Goal: Find specific page/section: Find specific page/section

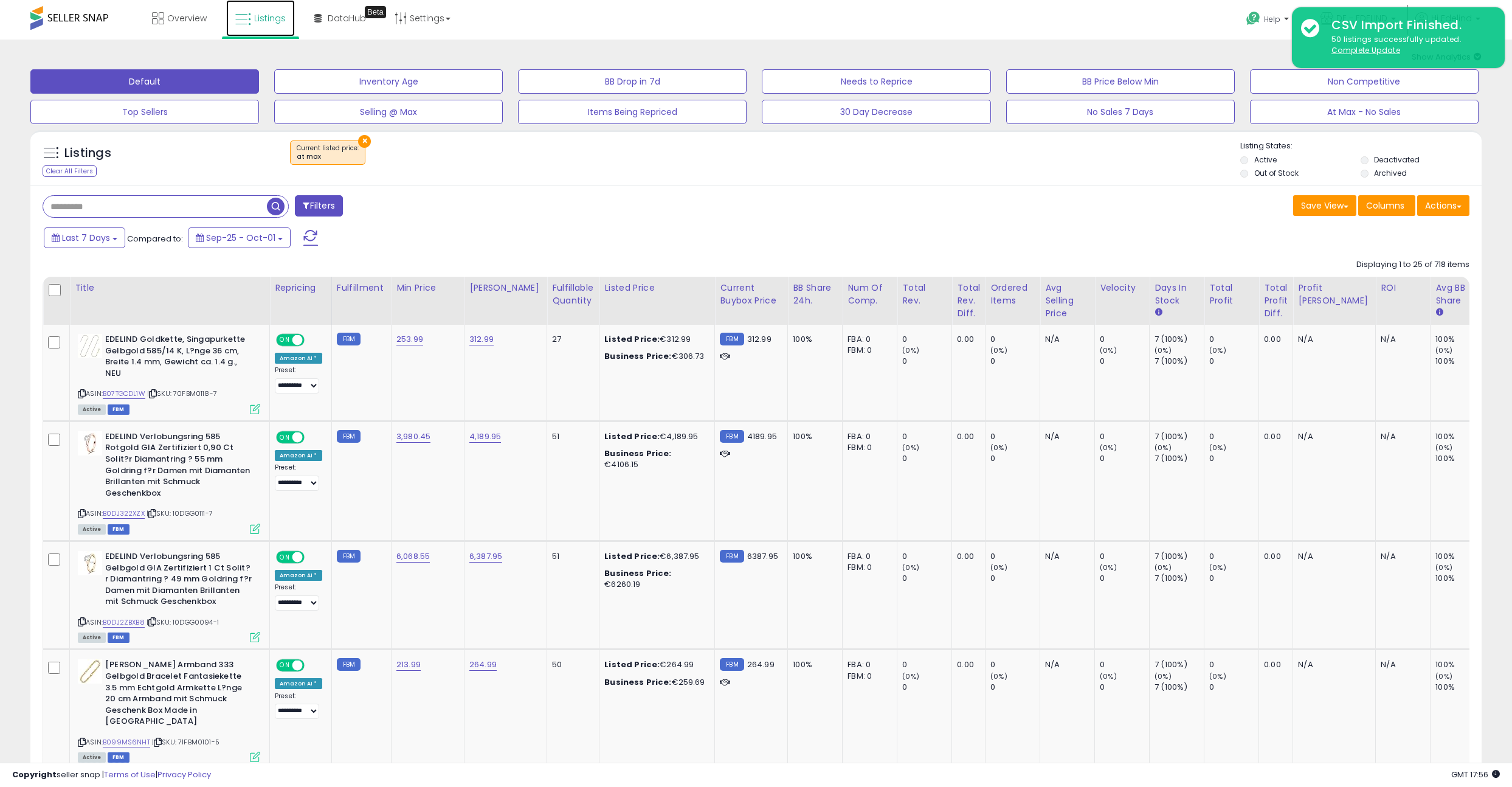
click at [262, 11] on link "Listings" at bounding box center [261, 18] width 69 height 37
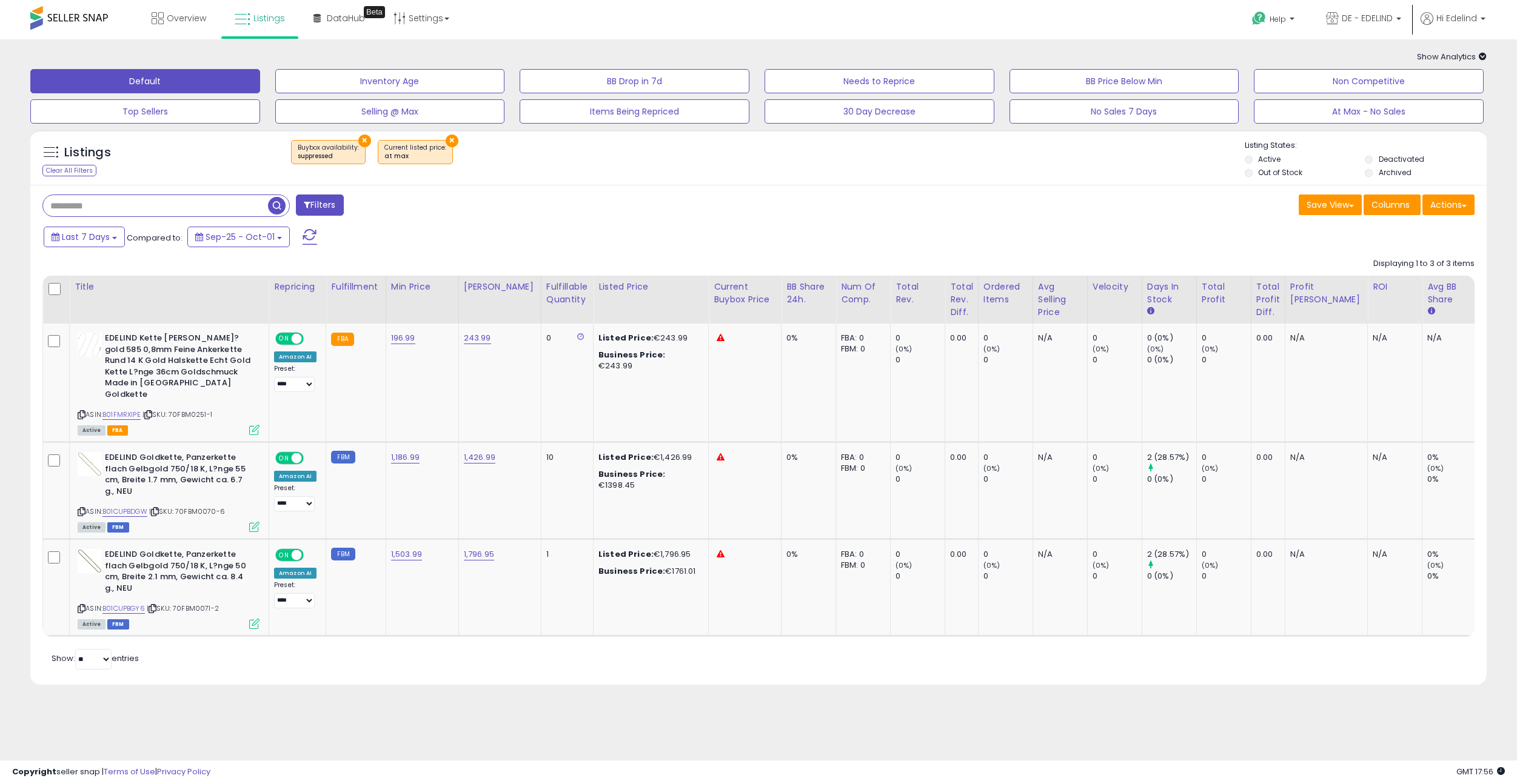
click at [359, 139] on button "×" at bounding box center [364, 141] width 13 height 13
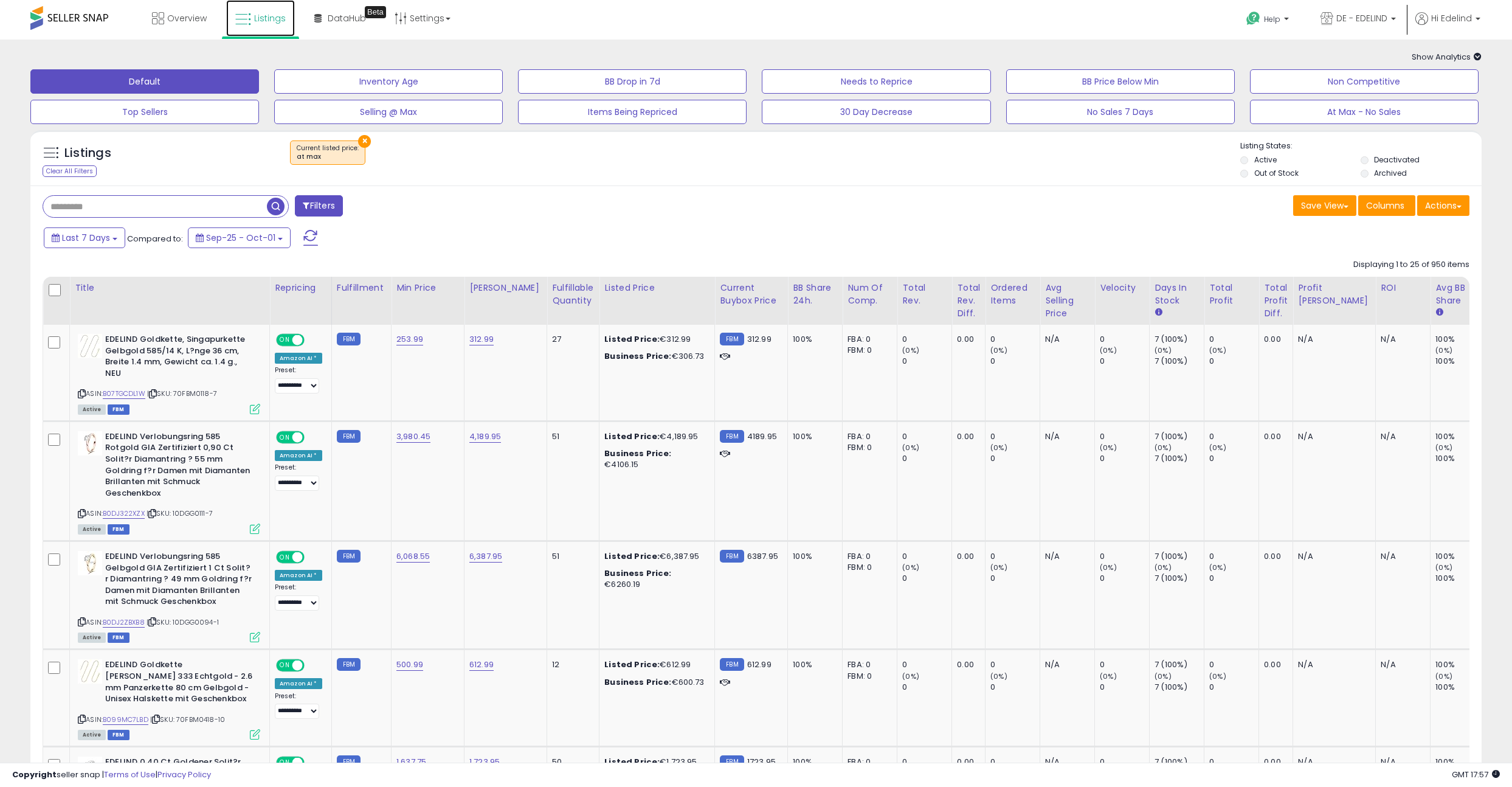
click at [270, 18] on span "Listings" at bounding box center [270, 18] width 32 height 12
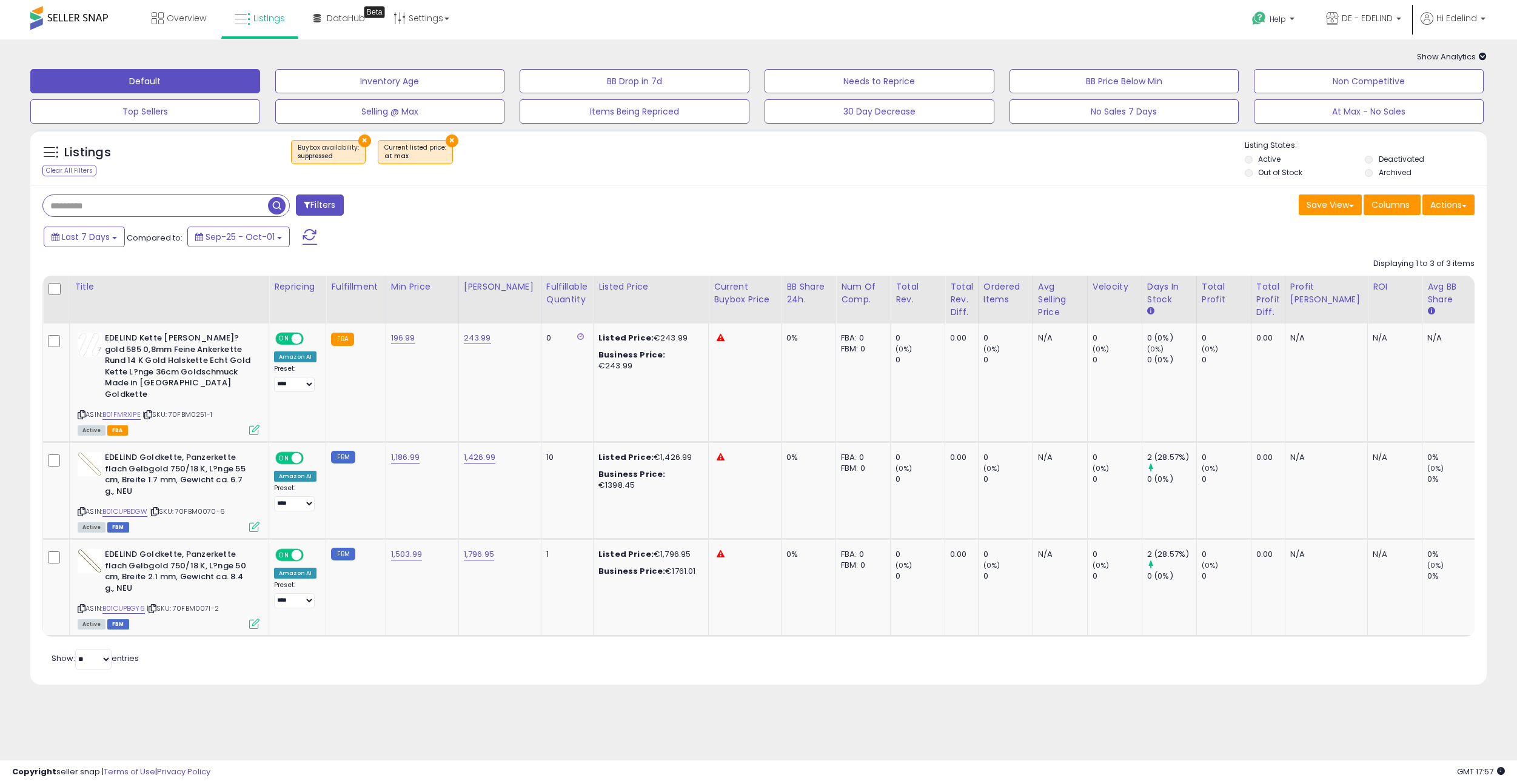
click at [358, 139] on button "×" at bounding box center [364, 141] width 13 height 13
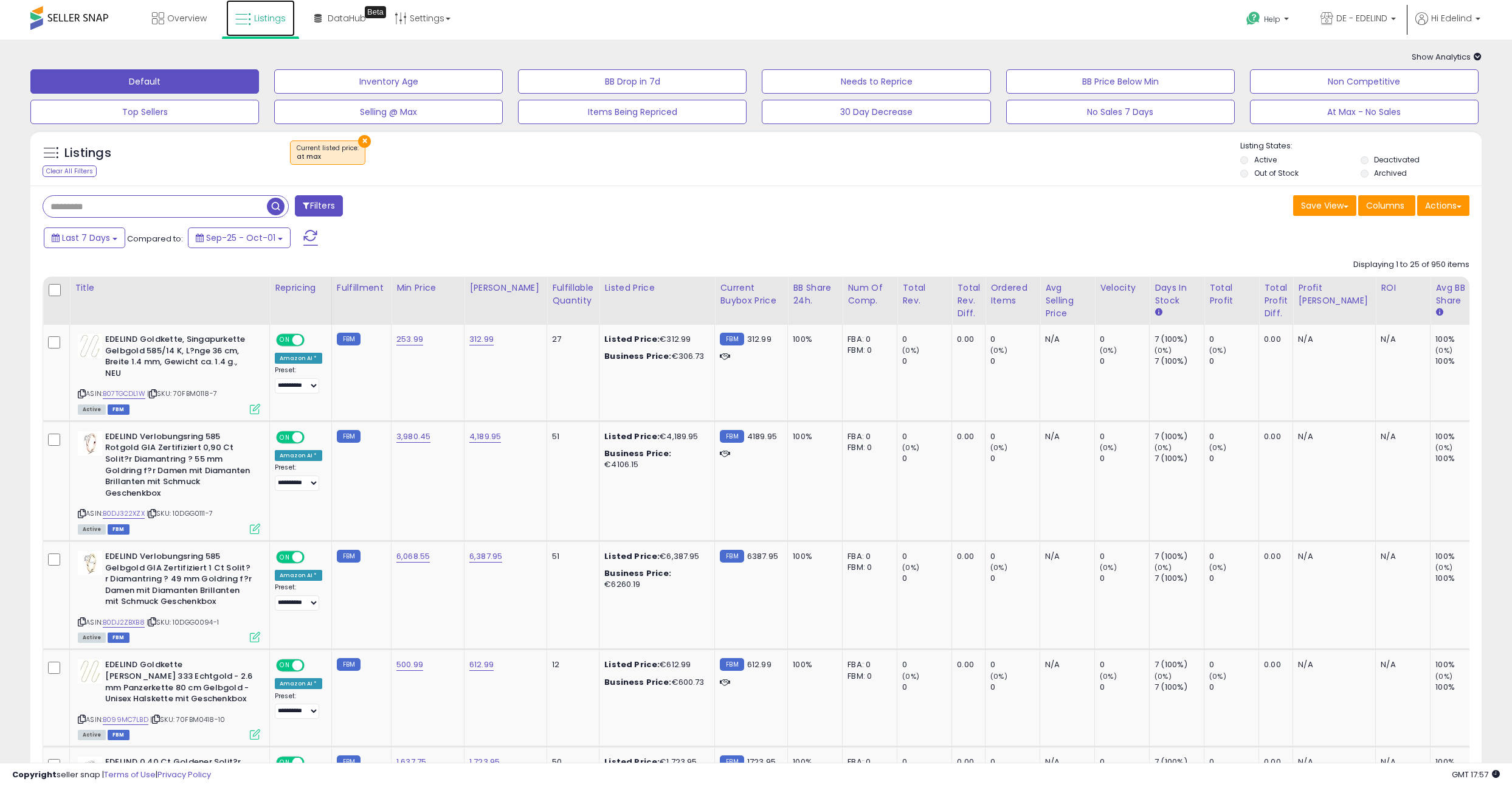
click at [272, 18] on span "Listings" at bounding box center [270, 18] width 32 height 12
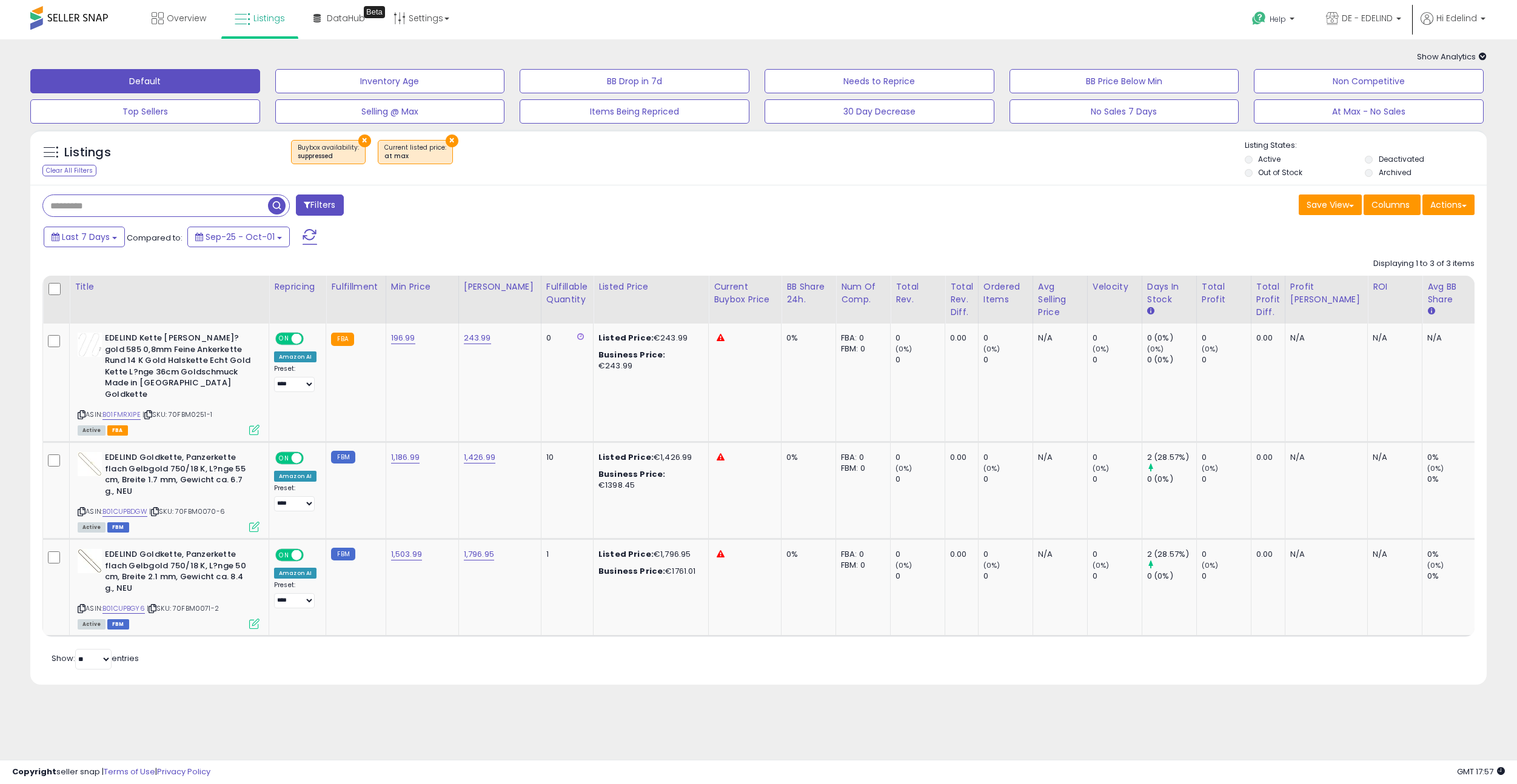
click at [446, 139] on button "×" at bounding box center [452, 141] width 13 height 13
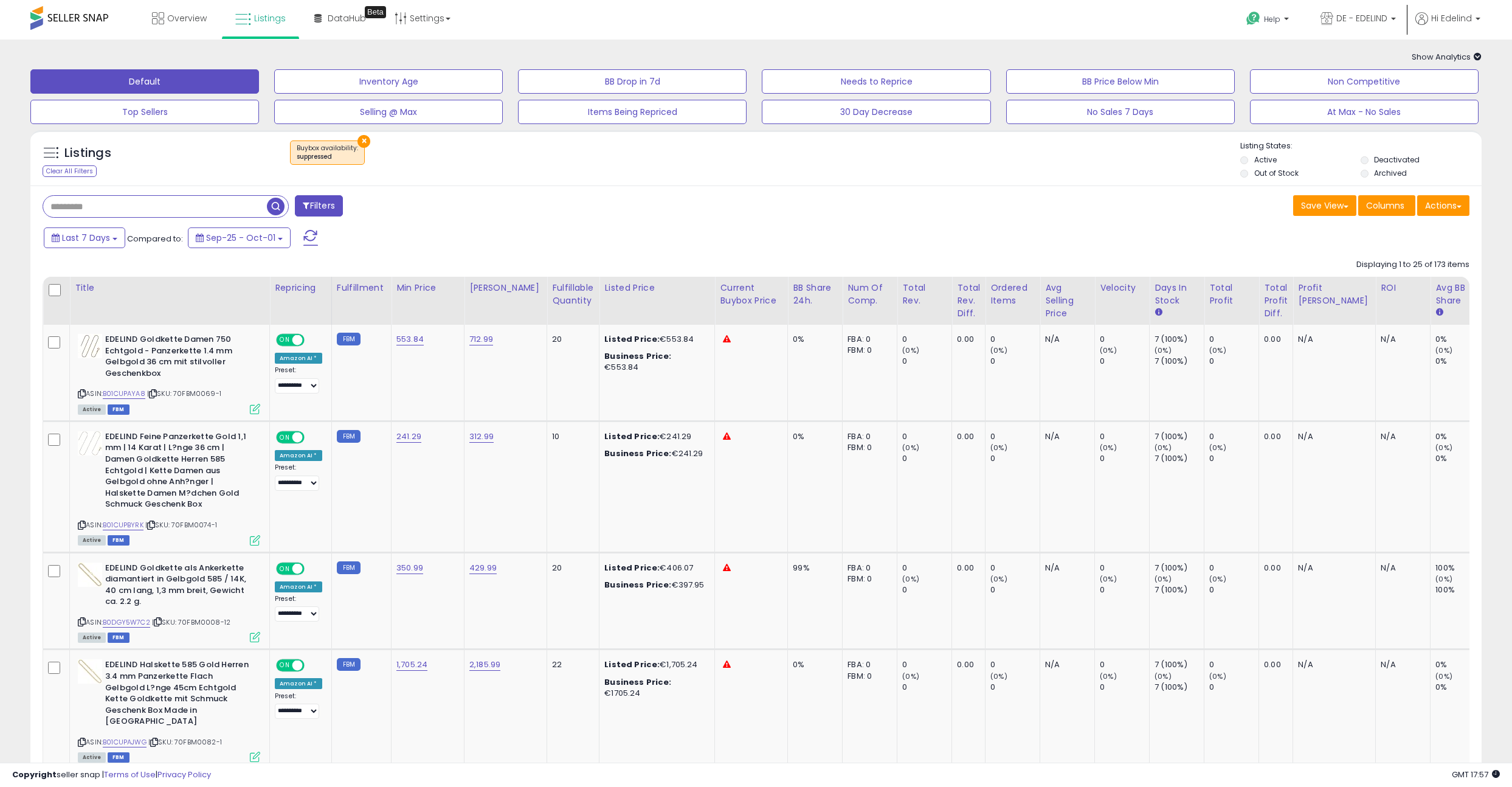
click at [804, 179] on div "Listings Clear All Filters × Buybox availability : suppressed" at bounding box center [756, 162] width 1451 height 42
click at [762, 171] on div "× Buybox availability : suppressed" at bounding box center [758, 158] width 966 height 34
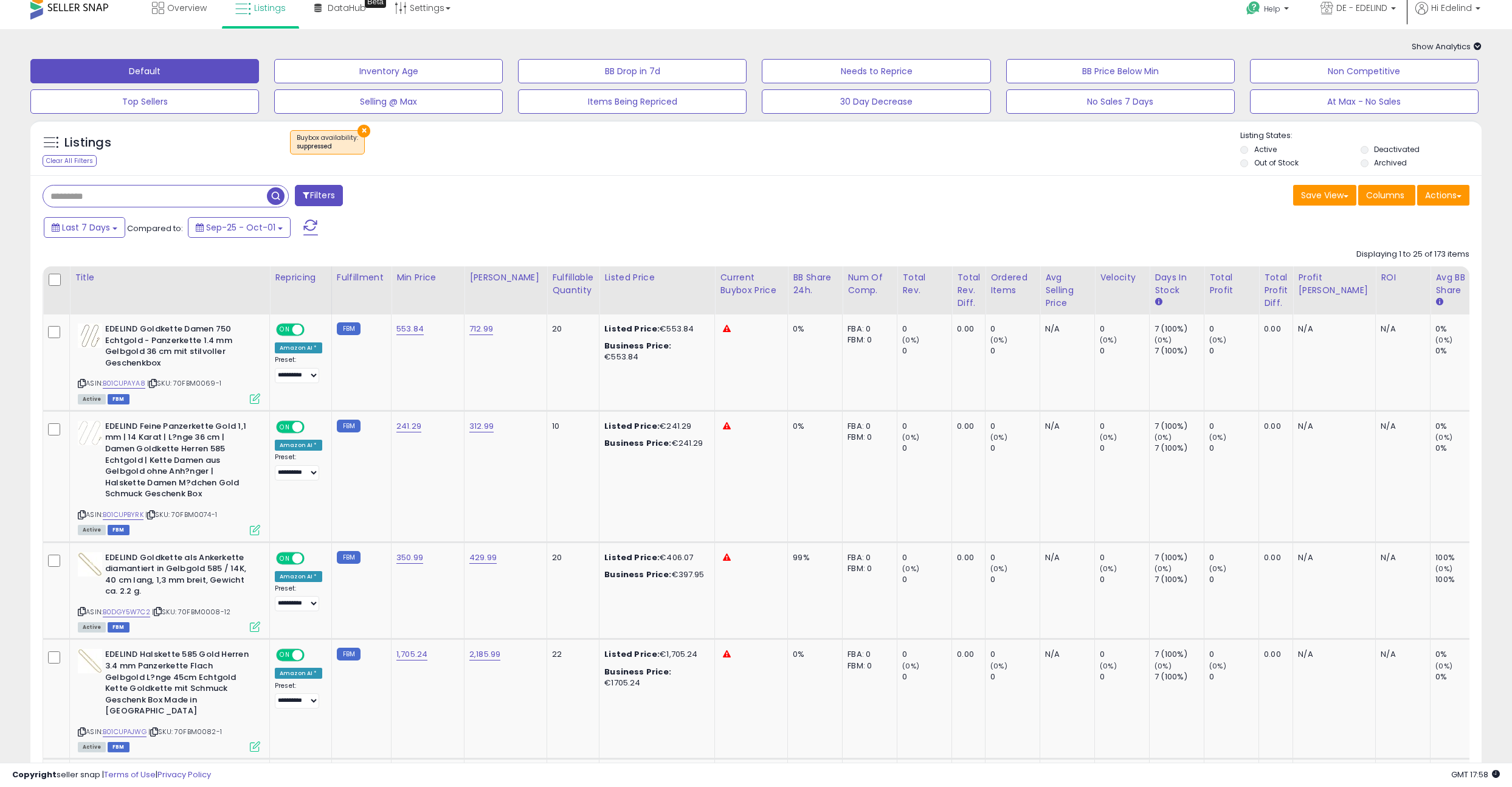
scroll to position [0, 27]
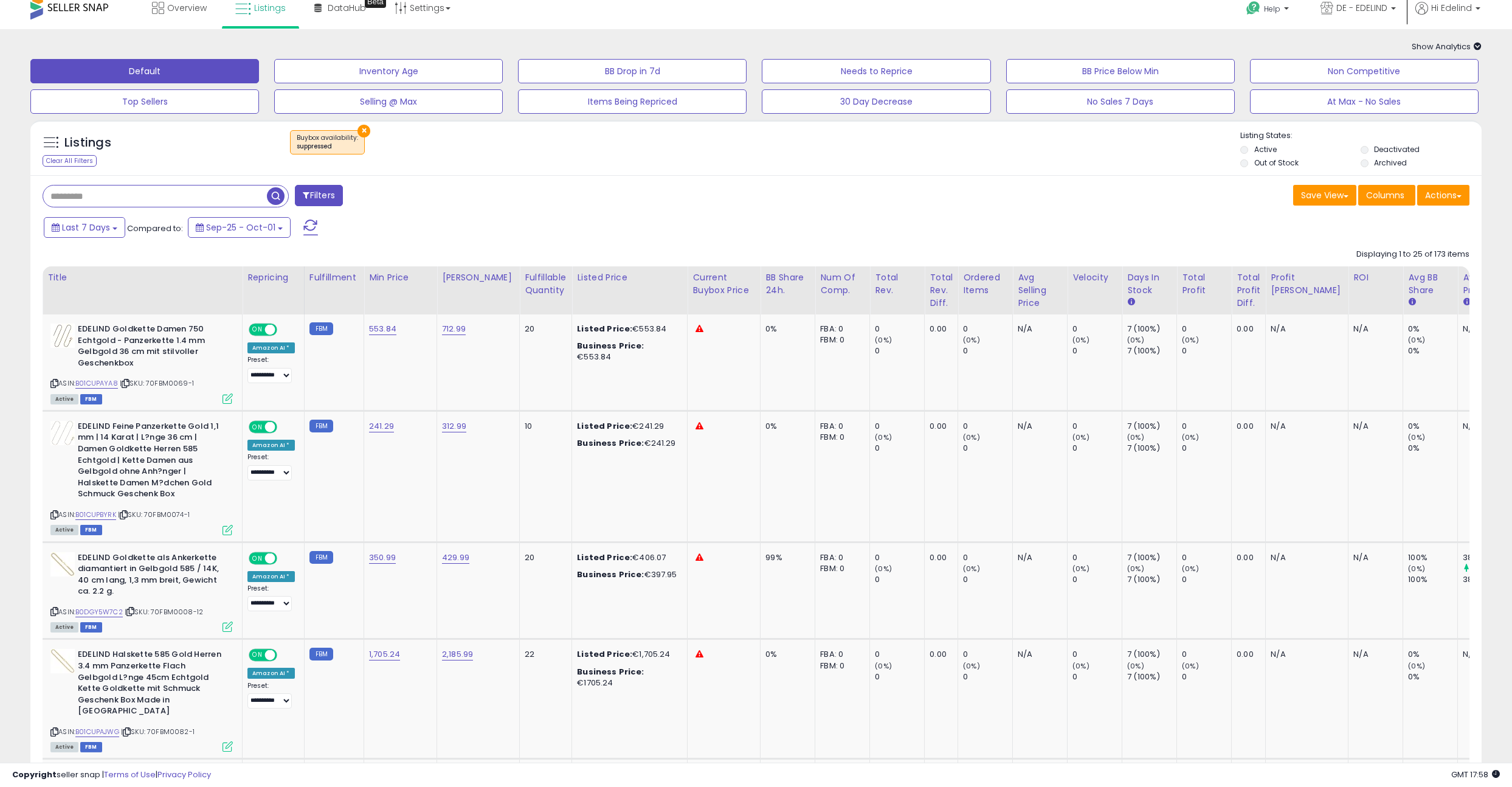
click at [966, 205] on div "Save View Save As New View Update Current View Columns Actions Import Export Vi…" at bounding box center [1118, 197] width 723 height 24
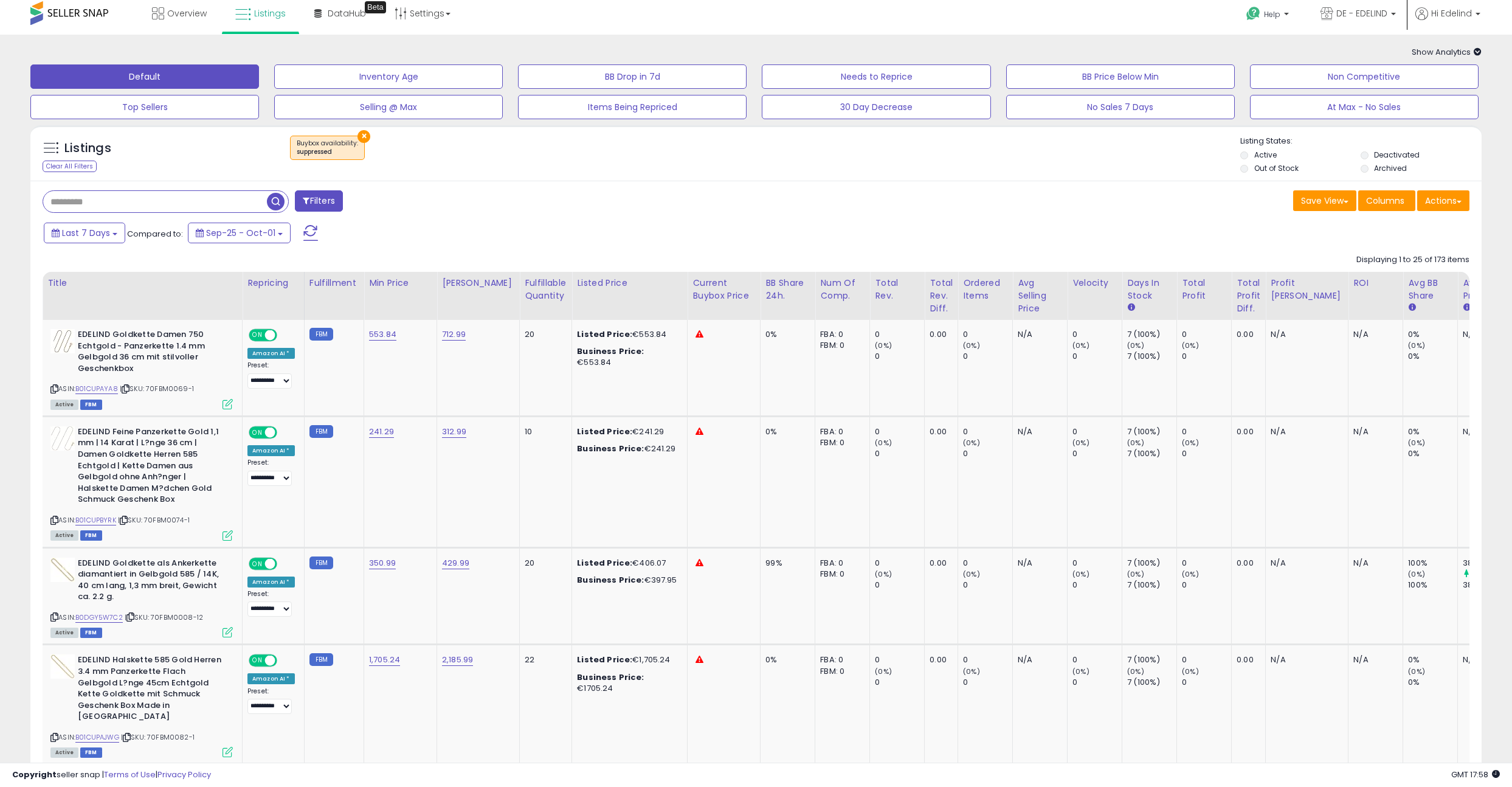
scroll to position [0, 0]
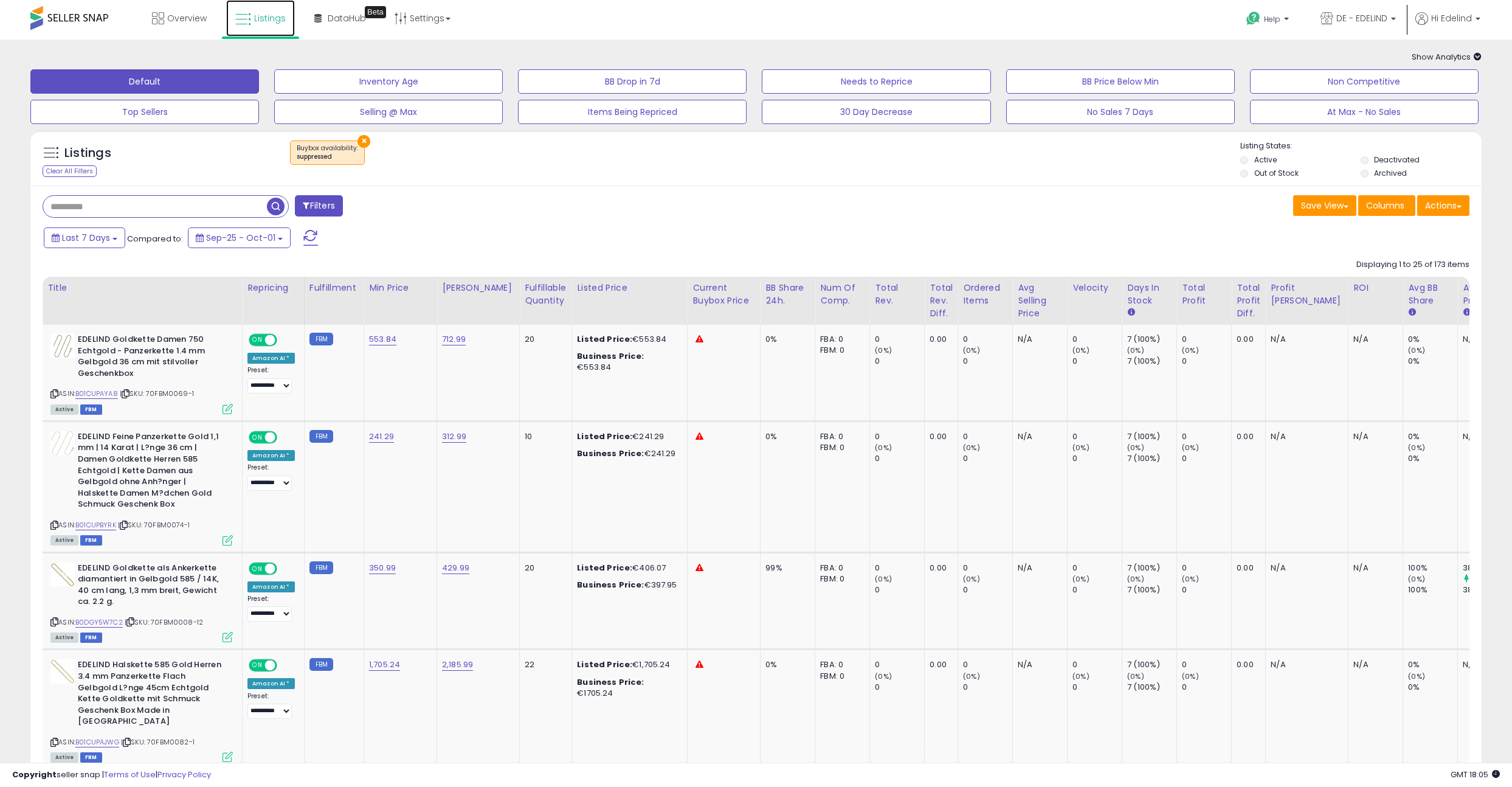
click at [269, 19] on span "Listings" at bounding box center [270, 18] width 32 height 12
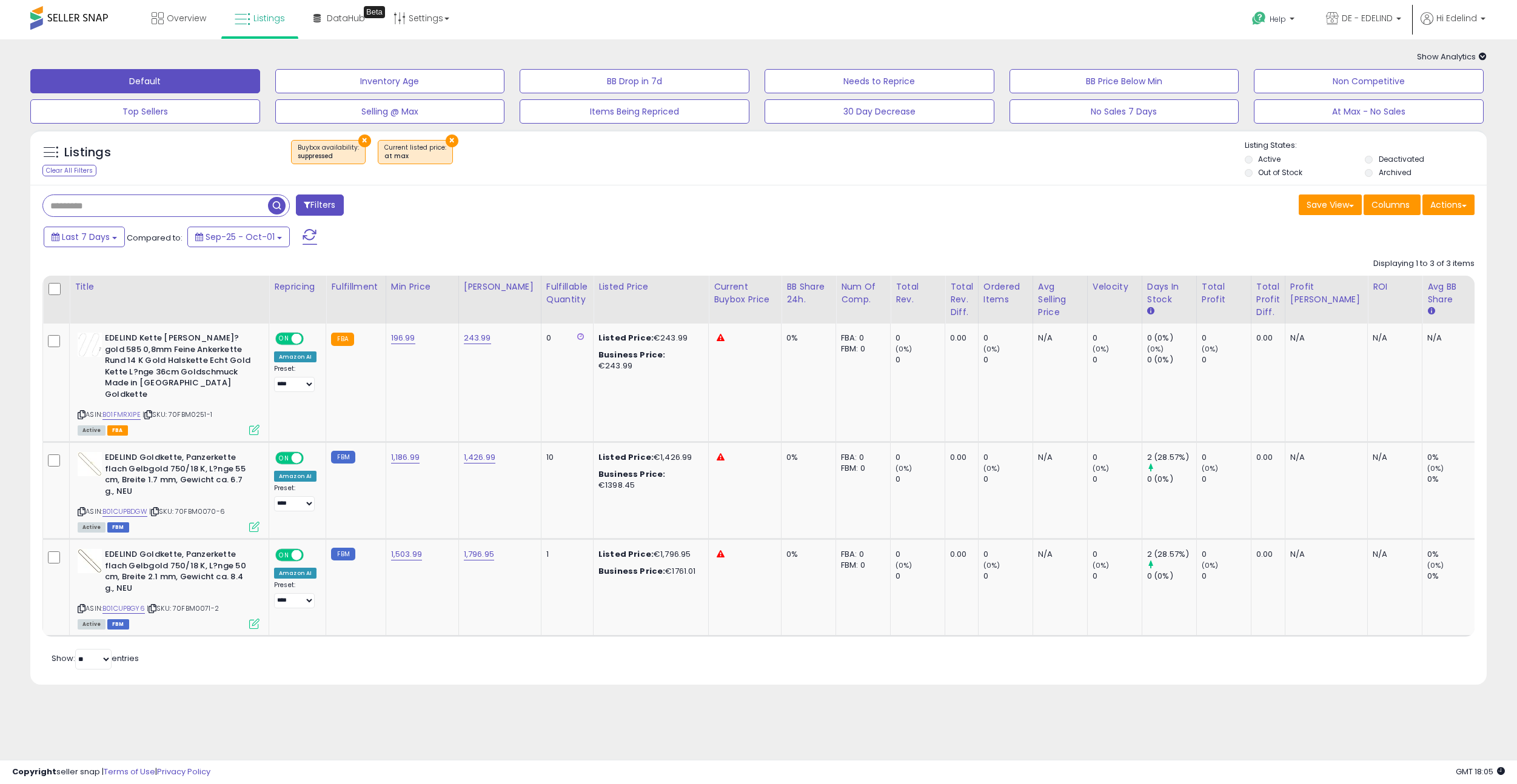
click at [361, 139] on button "×" at bounding box center [364, 141] width 13 height 13
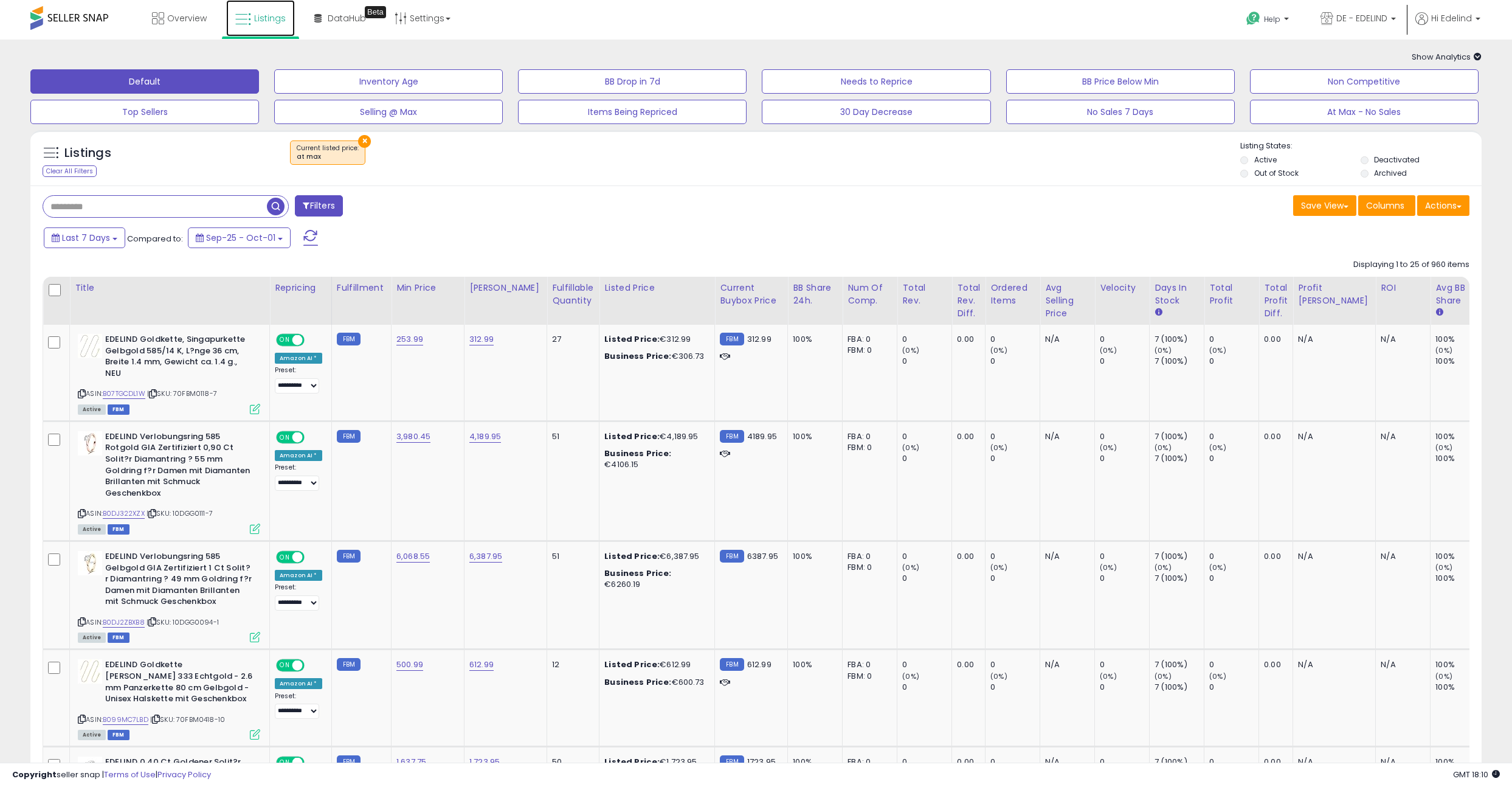
click at [268, 19] on span "Listings" at bounding box center [270, 18] width 32 height 12
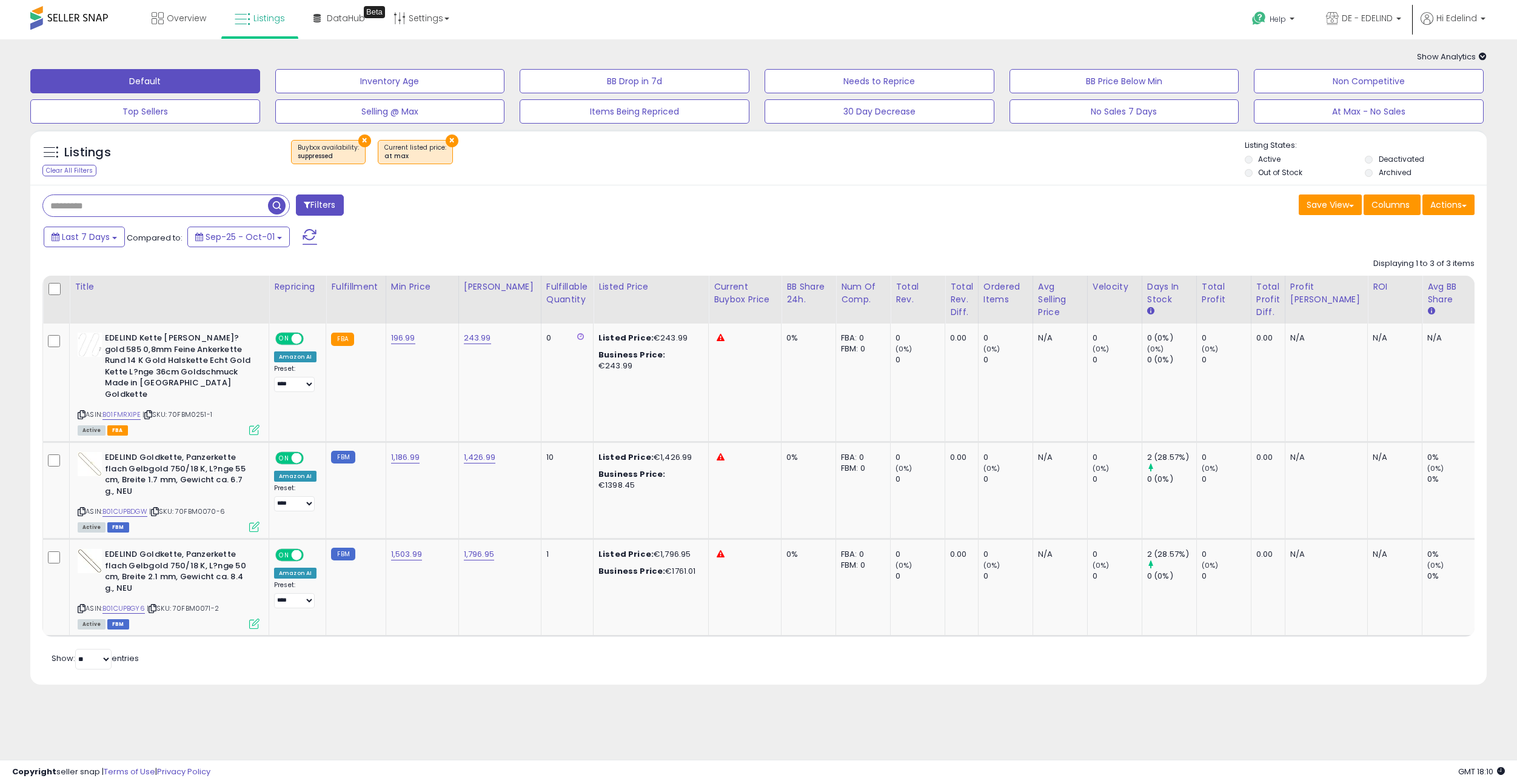
click at [446, 137] on button "×" at bounding box center [452, 141] width 13 height 13
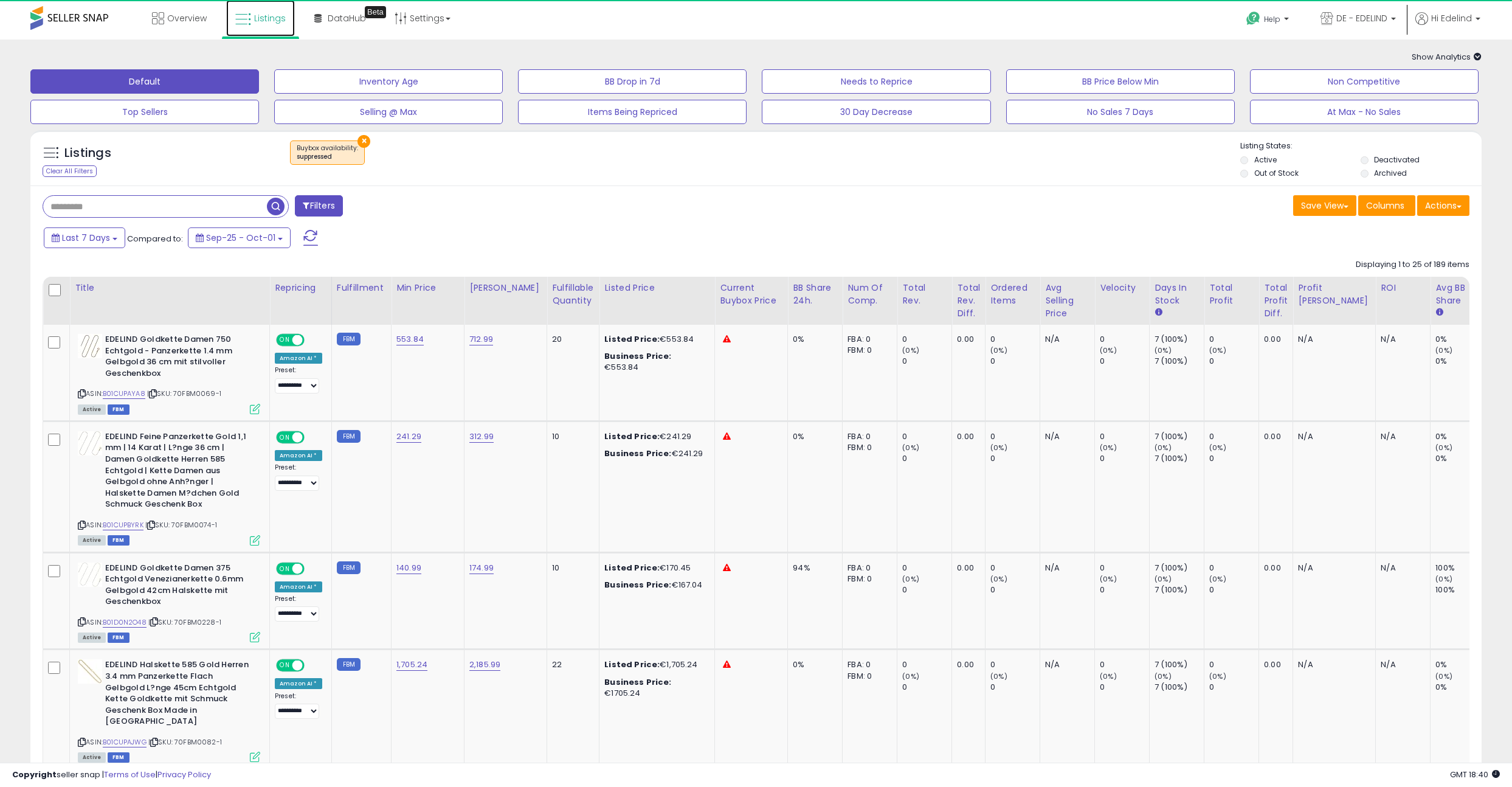
click at [271, 11] on link "Listings" at bounding box center [261, 18] width 69 height 37
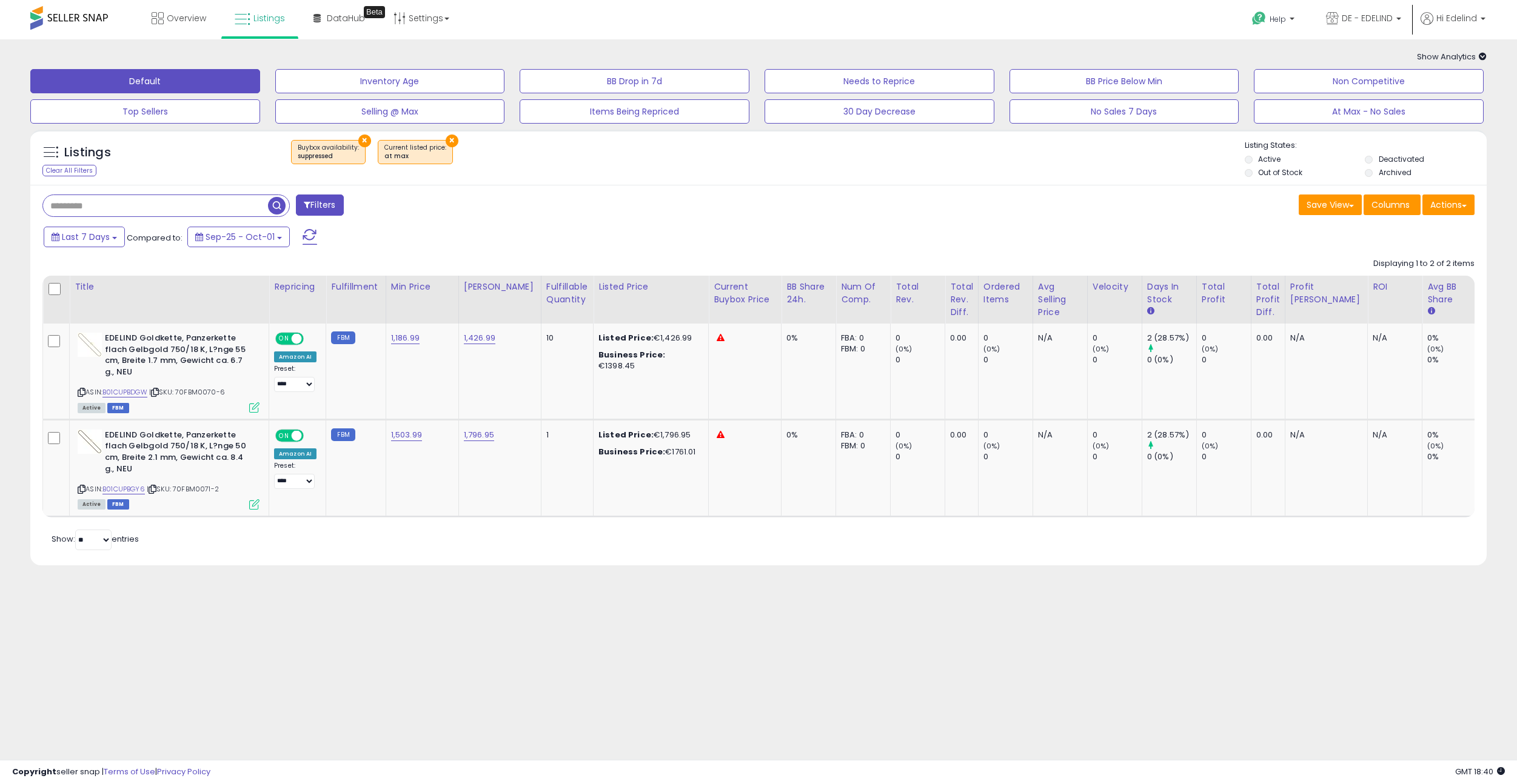
click at [360, 137] on button "×" at bounding box center [364, 141] width 13 height 13
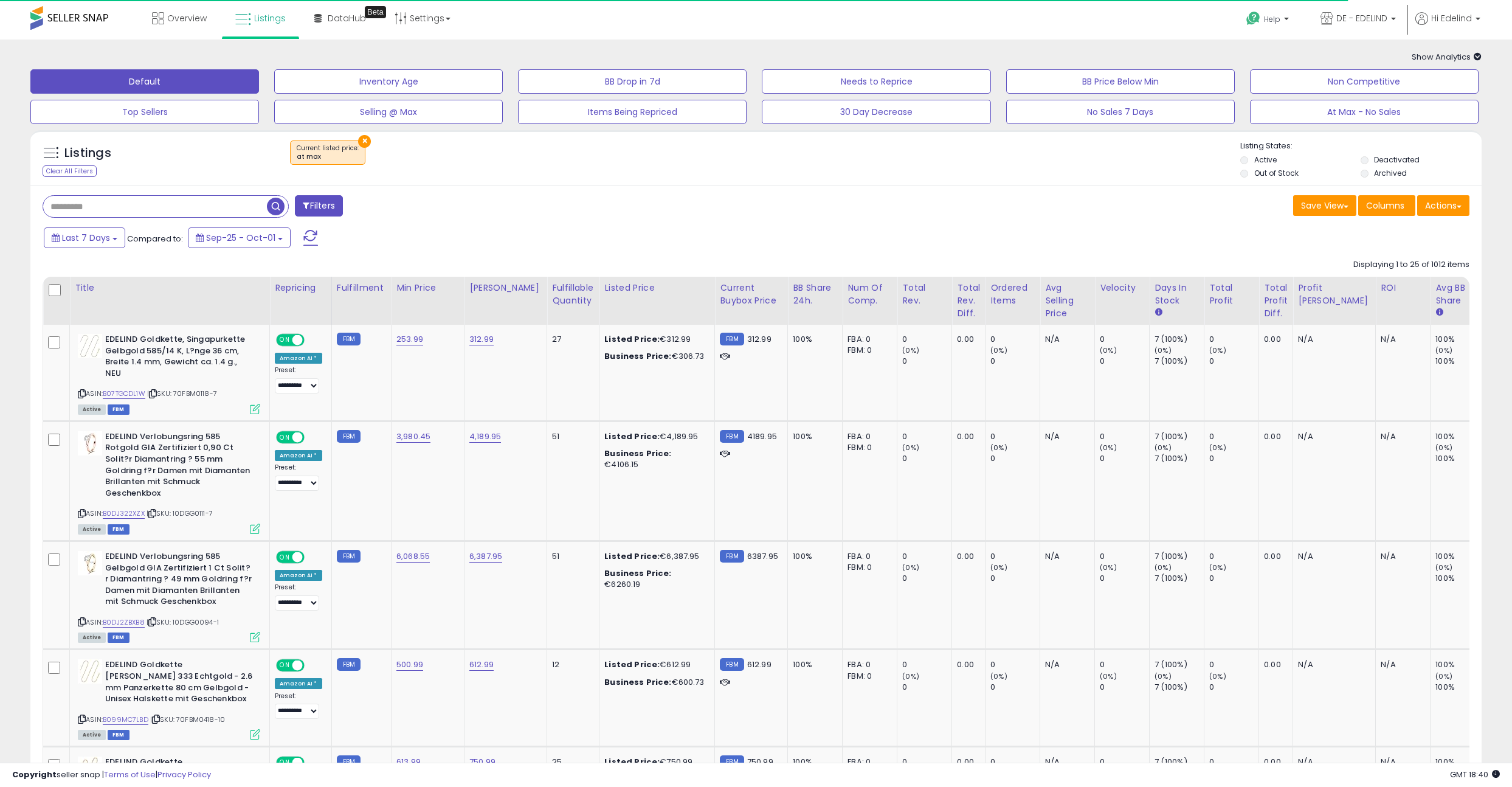
click at [483, 214] on div "Filters" at bounding box center [395, 207] width 723 height 24
